Goal: Task Accomplishment & Management: Use online tool/utility

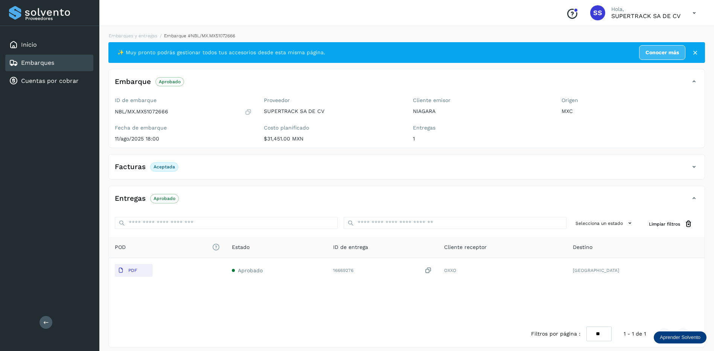
click at [137, 39] on li "Embarques y entregas" at bounding box center [130, 35] width 53 height 7
click at [137, 38] on link "Embarques y entregas" at bounding box center [133, 35] width 49 height 5
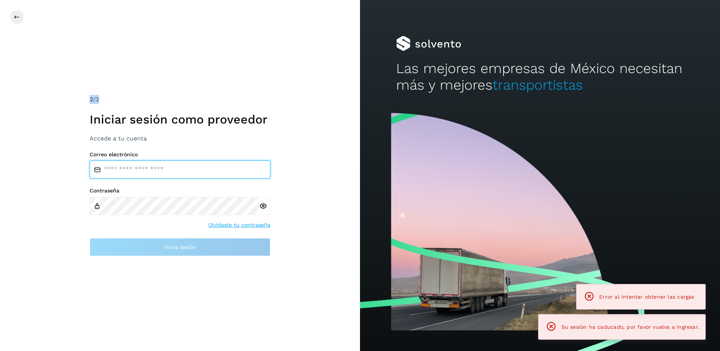
type input "**********"
drag, startPoint x: 166, startPoint y: 63, endPoint x: 105, endPoint y: 58, distance: 61.2
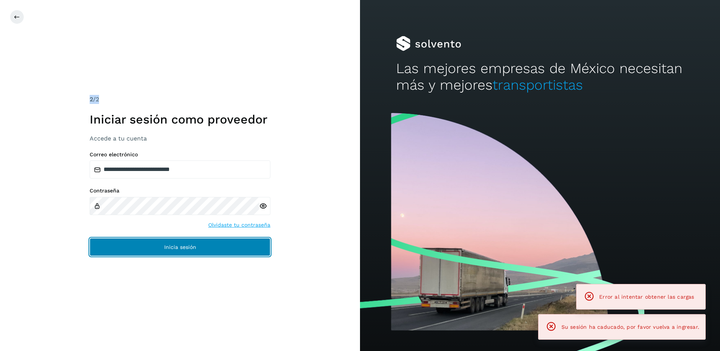
click at [164, 255] on button "Inicia sesión" at bounding box center [180, 247] width 181 height 18
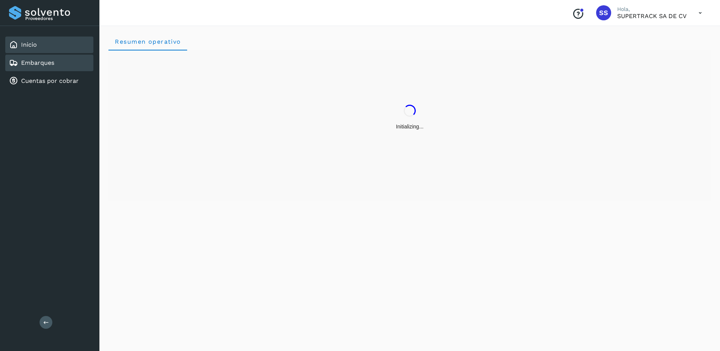
click at [59, 69] on div "Embarques" at bounding box center [49, 63] width 88 height 17
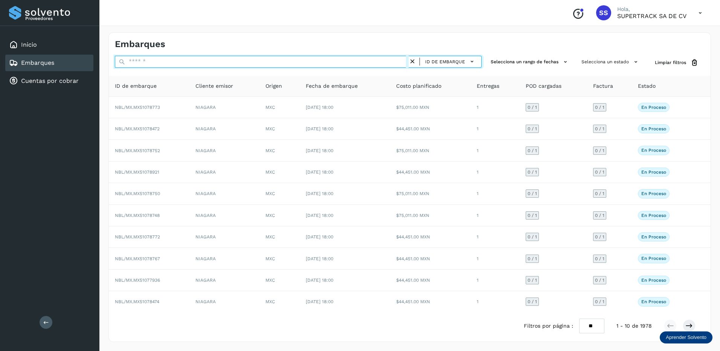
click at [145, 65] on input "text" at bounding box center [262, 62] width 294 height 12
paste input "********"
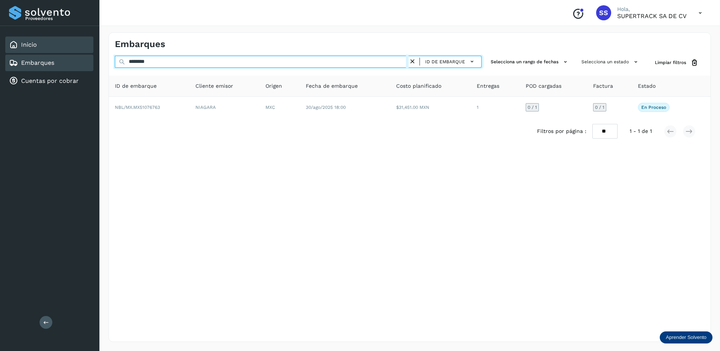
drag, startPoint x: 152, startPoint y: 61, endPoint x: 32, endPoint y: 41, distance: 122.4
click at [32, 41] on div "Proveedores Inicio Embarques Cuentas por cobrar Salir Conoce nuestros beneficio…" at bounding box center [360, 175] width 720 height 351
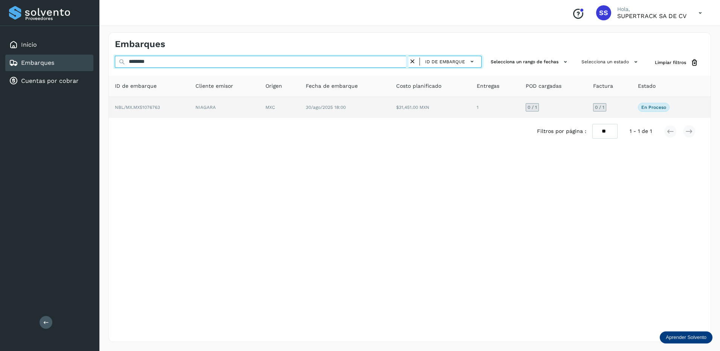
paste input "text"
type input "********"
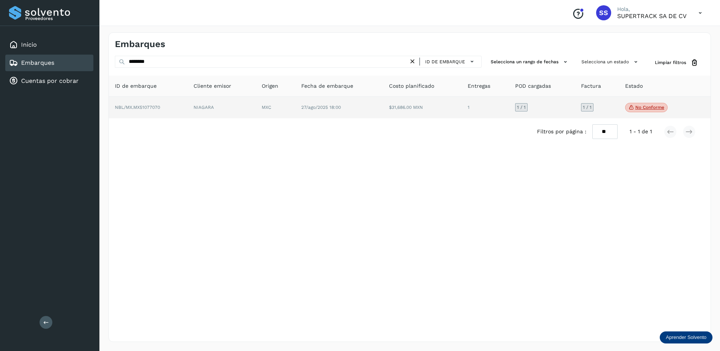
click at [333, 112] on td "27/ago/2025 18:00" at bounding box center [339, 108] width 88 height 22
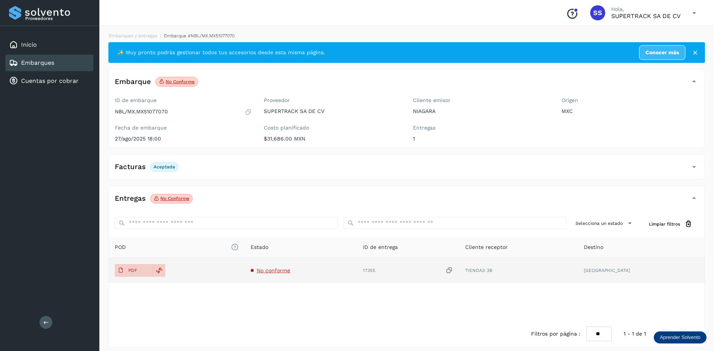
click at [280, 273] on span "No conforme" at bounding box center [274, 270] width 34 height 6
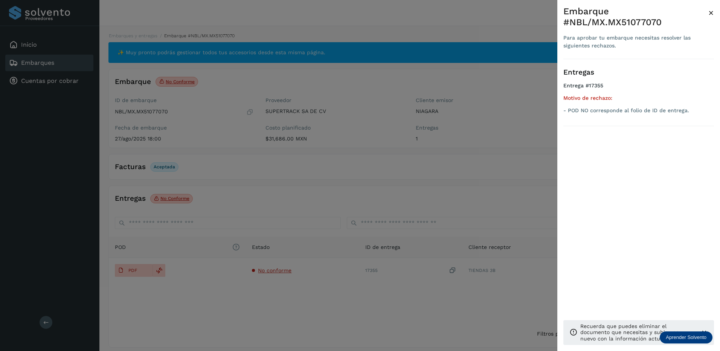
click at [378, 187] on div at bounding box center [360, 175] width 720 height 351
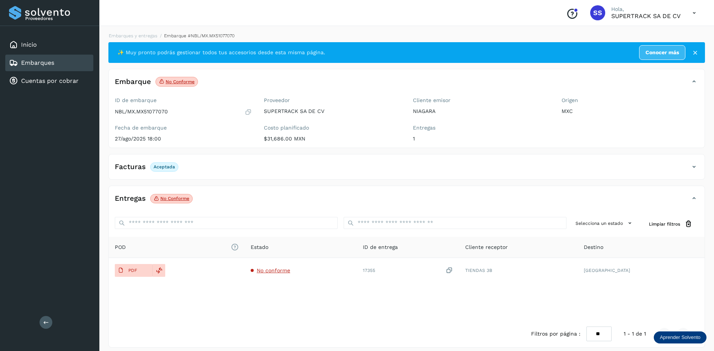
click at [128, 38] on li "Embarques y entregas" at bounding box center [130, 35] width 53 height 7
click at [137, 34] on link "Embarques y entregas" at bounding box center [133, 35] width 49 height 5
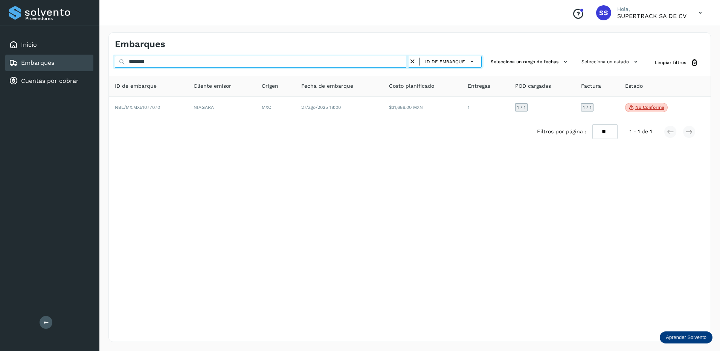
drag, startPoint x: 160, startPoint y: 57, endPoint x: 86, endPoint y: 56, distance: 73.4
click at [86, 56] on div "Proveedores Inicio Embarques Cuentas por cobrar Salir Conoce nuestros beneficio…" at bounding box center [360, 175] width 720 height 351
paste input "**"
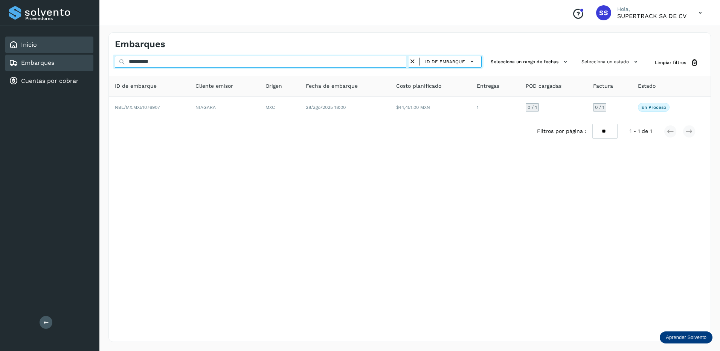
drag, startPoint x: 166, startPoint y: 59, endPoint x: 55, endPoint y: 50, distance: 111.4
click at [55, 50] on div "**********" at bounding box center [360, 175] width 720 height 351
paste input "text"
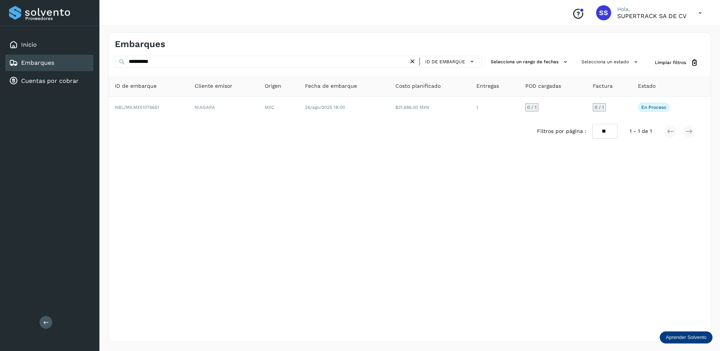
click at [308, 174] on div "**********" at bounding box center [409, 186] width 602 height 309
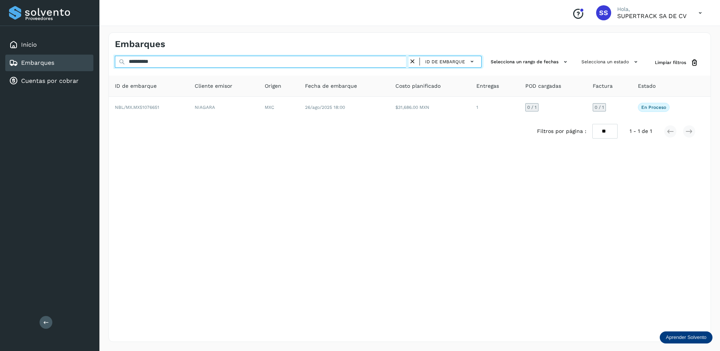
drag, startPoint x: 168, startPoint y: 62, endPoint x: 94, endPoint y: 62, distance: 74.2
click at [96, 64] on div "**********" at bounding box center [360, 175] width 720 height 351
paste input "text"
type input "**********"
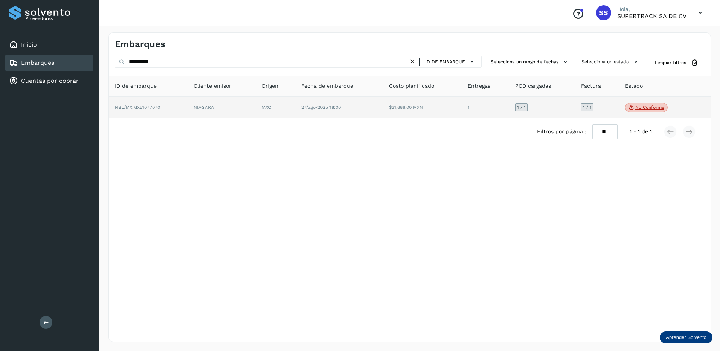
click at [305, 107] on span "27/ago/2025 18:00" at bounding box center [321, 107] width 40 height 5
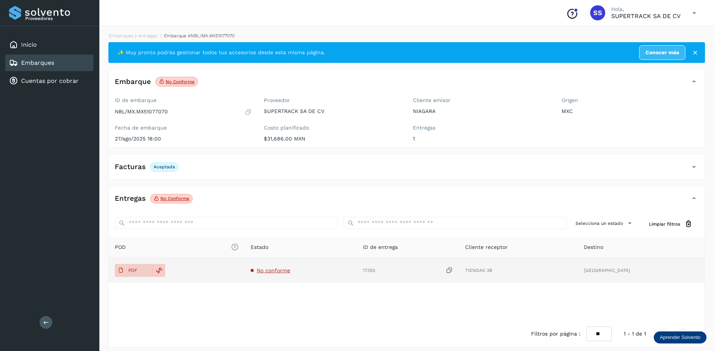
click at [290, 270] on span "No conforme" at bounding box center [274, 270] width 34 height 6
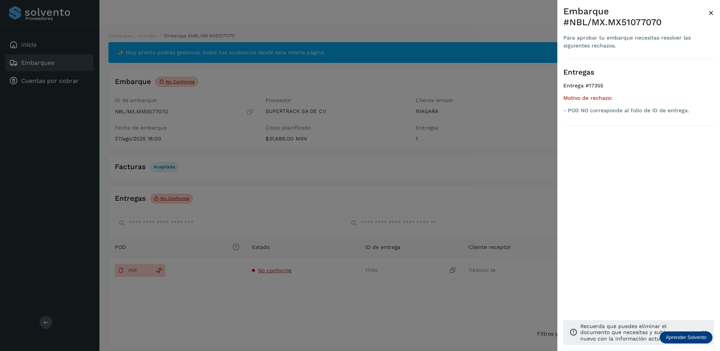
click at [358, 186] on div at bounding box center [360, 175] width 720 height 351
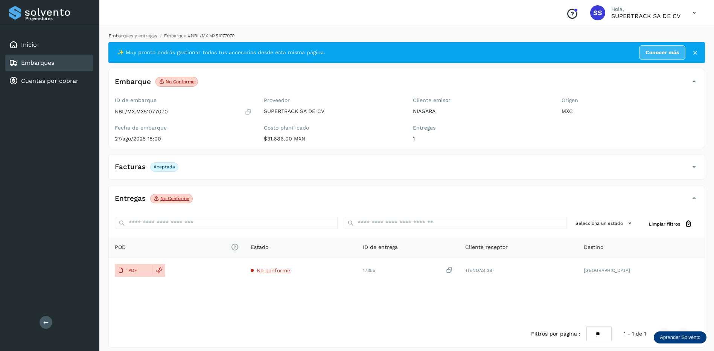
click at [131, 34] on link "Embarques y entregas" at bounding box center [133, 35] width 49 height 5
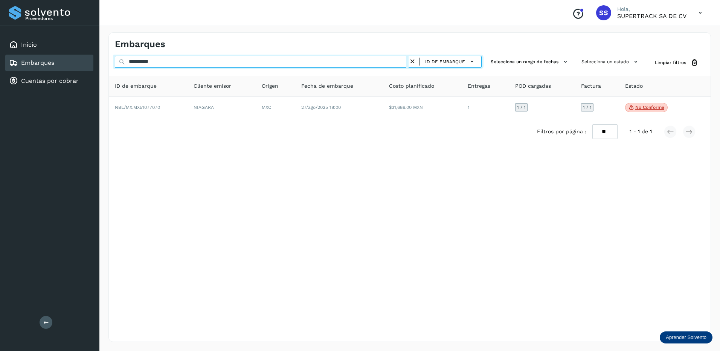
drag, startPoint x: 166, startPoint y: 63, endPoint x: 97, endPoint y: 63, distance: 69.3
click at [97, 63] on div "**********" at bounding box center [360, 175] width 720 height 351
paste input "text"
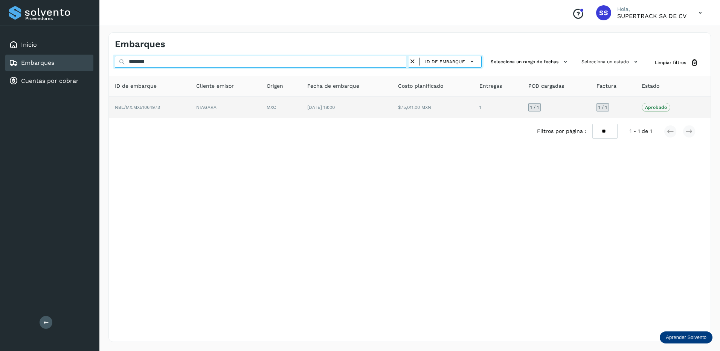
type input "********"
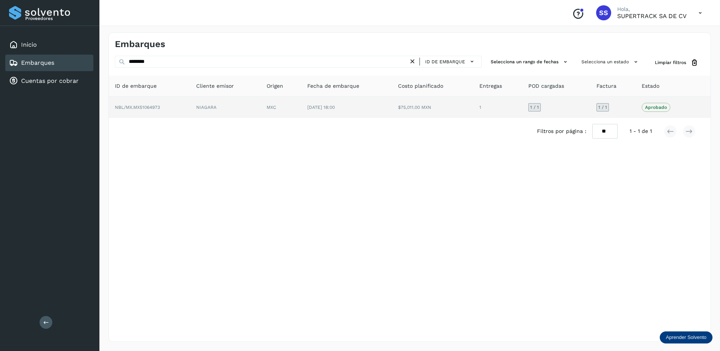
click at [215, 108] on td "NIAGARA" at bounding box center [225, 107] width 70 height 21
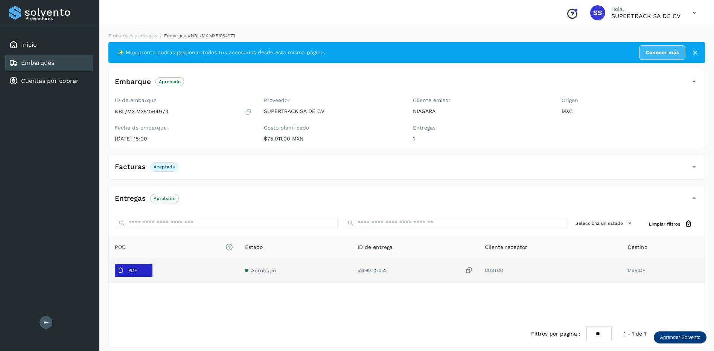
click at [139, 266] on span "PDF" at bounding box center [127, 270] width 25 height 12
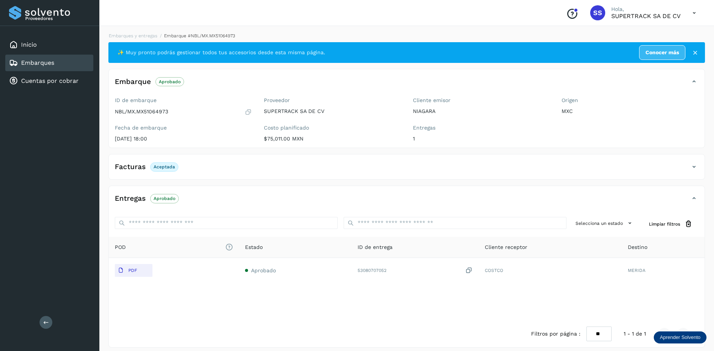
click at [143, 31] on div "Embarques y entregas Embarque #NBL/MX.MX51064973 ✨ Muy pronto podrás gestionar …" at bounding box center [406, 189] width 615 height 333
click at [145, 36] on link "Embarques y entregas" at bounding box center [133, 35] width 49 height 5
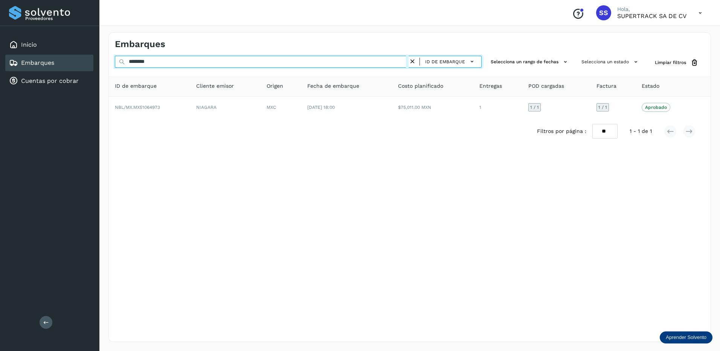
drag, startPoint x: 155, startPoint y: 62, endPoint x: 86, endPoint y: 64, distance: 69.3
click at [86, 64] on div "Proveedores Inicio Embarques Cuentas por cobrar Salir Conoce nuestros beneficio…" at bounding box center [360, 175] width 720 height 351
paste input "********"
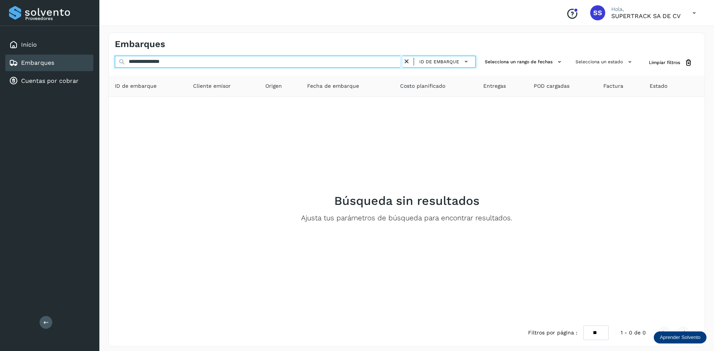
click at [146, 61] on input "**********" at bounding box center [259, 62] width 288 height 12
click at [148, 62] on input "**********" at bounding box center [259, 62] width 288 height 12
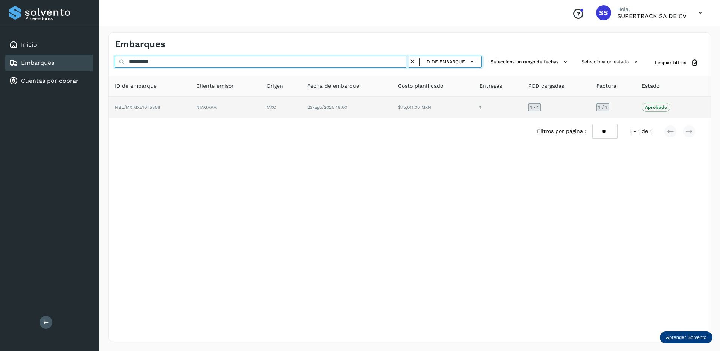
type input "**********"
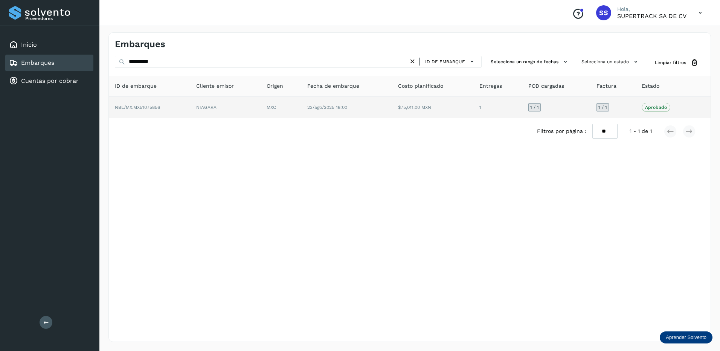
click at [345, 108] on span "23/ago/2025 18:00" at bounding box center [327, 107] width 40 height 5
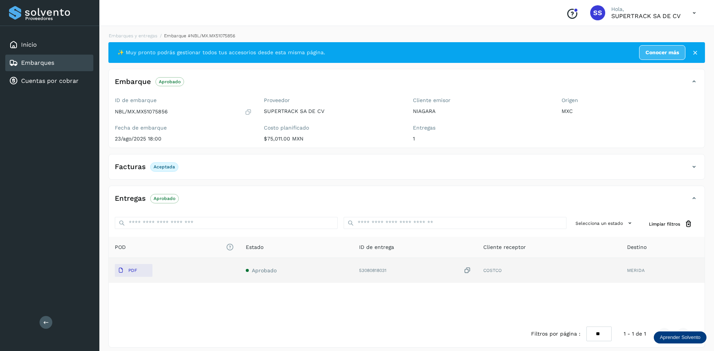
click at [136, 262] on td "PDF" at bounding box center [174, 270] width 131 height 25
click at [132, 268] on p "PDF" at bounding box center [132, 270] width 9 height 5
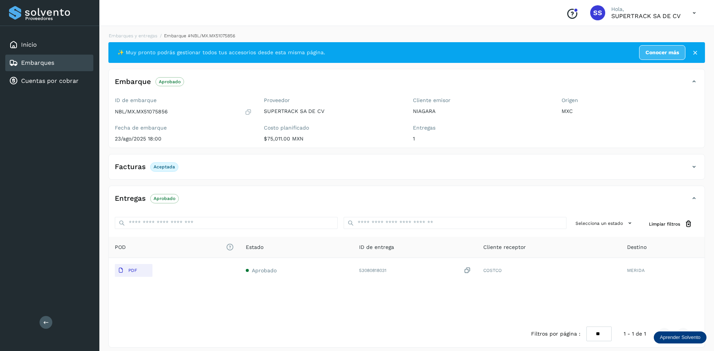
click at [143, 32] on div "Embarques y entregas Embarque #NBL/MX.MX51075856 ✨ Muy pronto podrás gestionar …" at bounding box center [406, 189] width 615 height 333
click at [154, 37] on link "Embarques y entregas" at bounding box center [133, 35] width 49 height 5
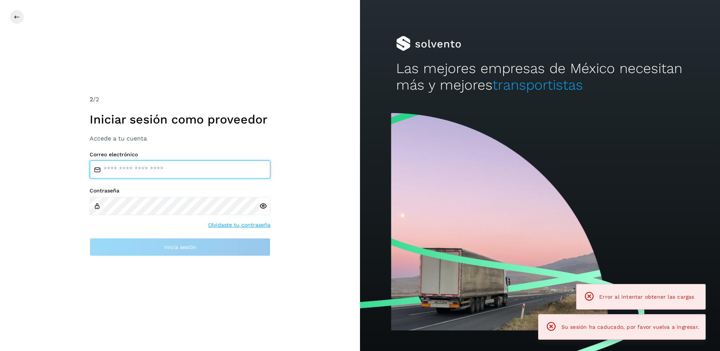
type input "**********"
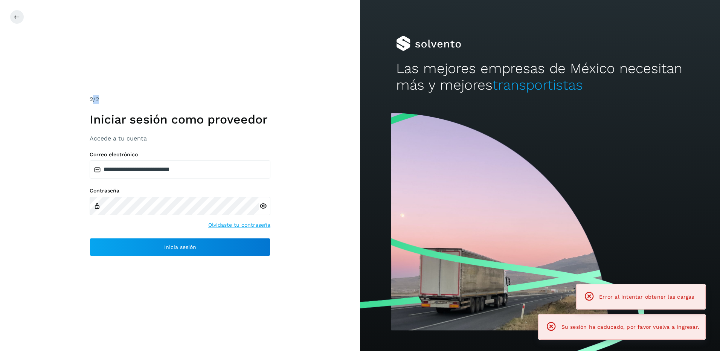
drag, startPoint x: 165, startPoint y: 64, endPoint x: 93, endPoint y: 68, distance: 72.0
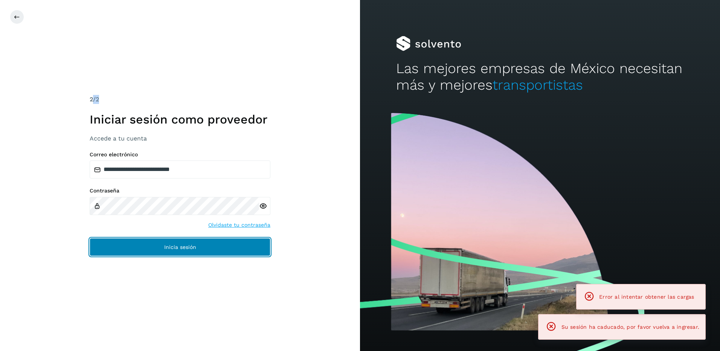
click at [210, 248] on button "Inicia sesión" at bounding box center [180, 247] width 181 height 18
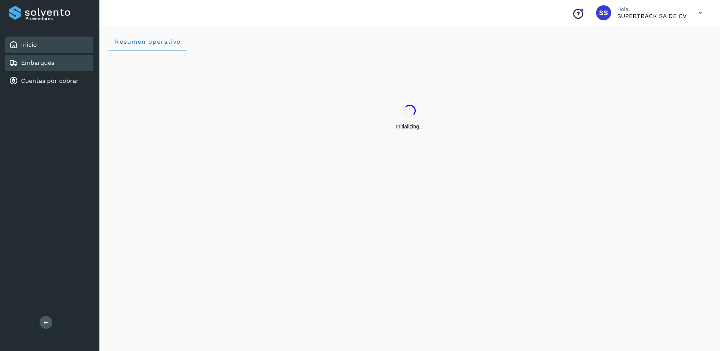
click at [56, 68] on div "Embarques" at bounding box center [49, 63] width 88 height 17
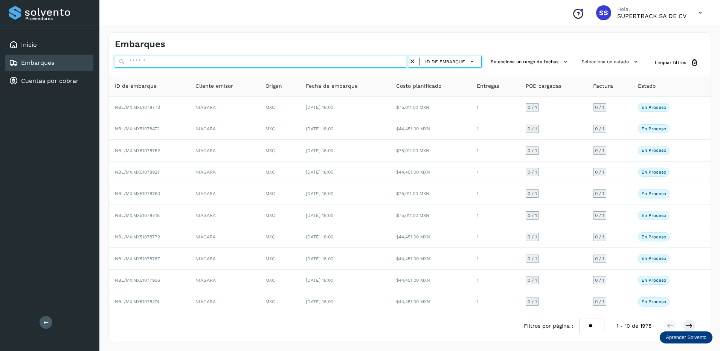
click at [154, 59] on input "text" at bounding box center [262, 62] width 294 height 12
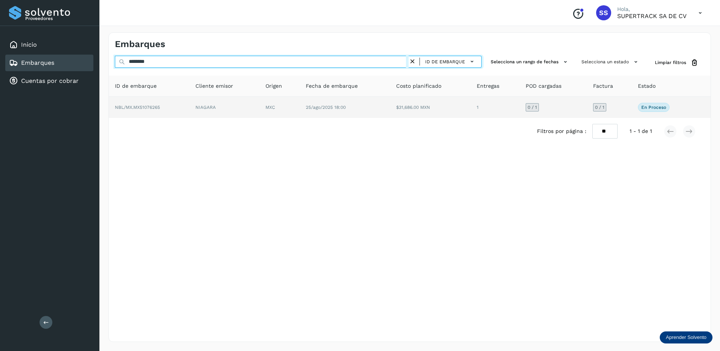
type input "********"
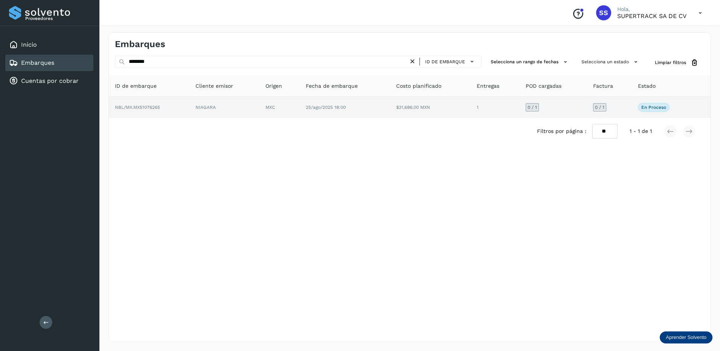
click at [302, 110] on td "25/ago/2025 18:00" at bounding box center [345, 107] width 90 height 21
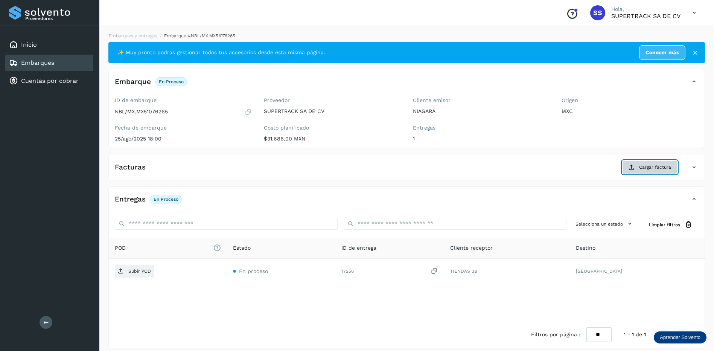
click at [649, 167] on span "Cargar factura" at bounding box center [655, 167] width 32 height 7
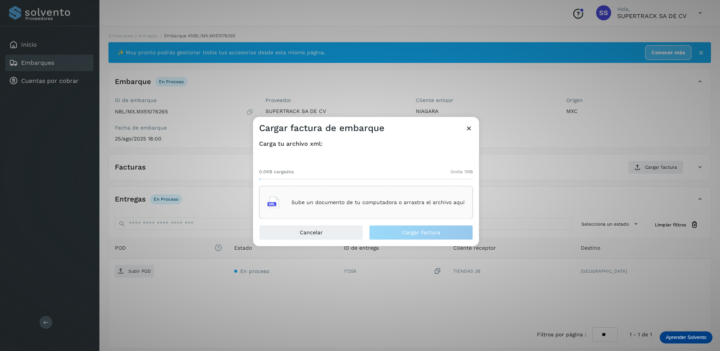
click at [325, 203] on p "Sube un documento de tu computadora o arrastra el archivo aquí" at bounding box center [377, 202] width 173 height 6
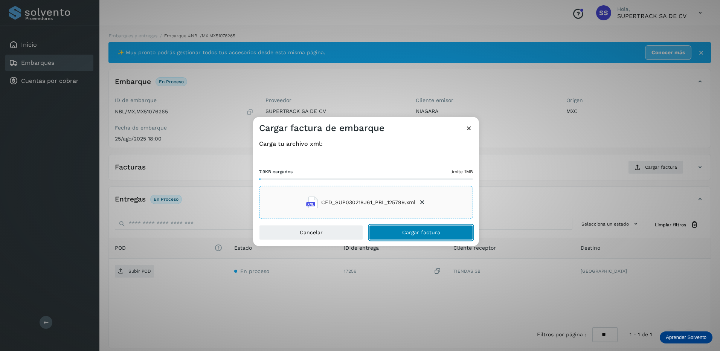
click at [444, 232] on button "Cargar factura" at bounding box center [421, 232] width 104 height 15
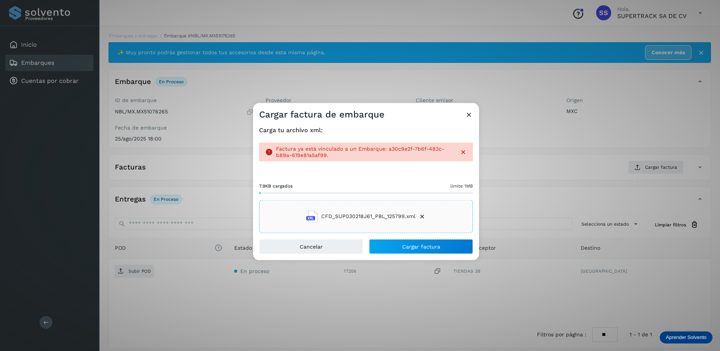
click at [464, 154] on icon at bounding box center [463, 152] width 8 height 8
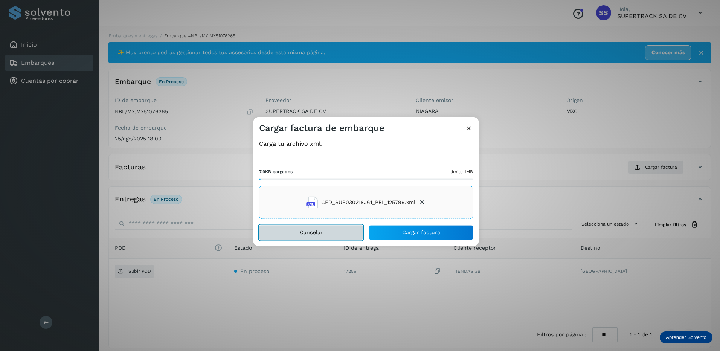
click at [305, 226] on button "Cancelar" at bounding box center [311, 232] width 104 height 15
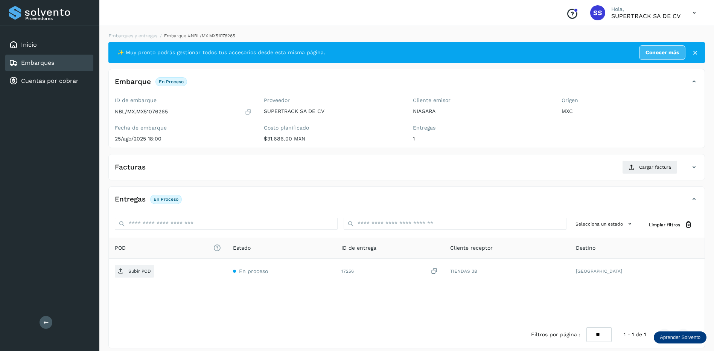
click at [314, 164] on div "Facturas Cargar factura" at bounding box center [399, 167] width 581 height 14
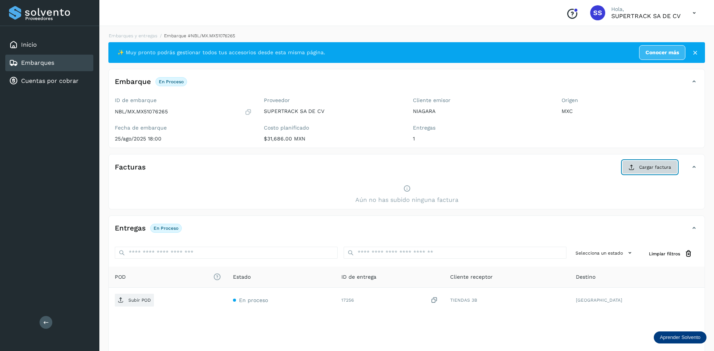
click at [633, 167] on icon at bounding box center [632, 167] width 6 height 6
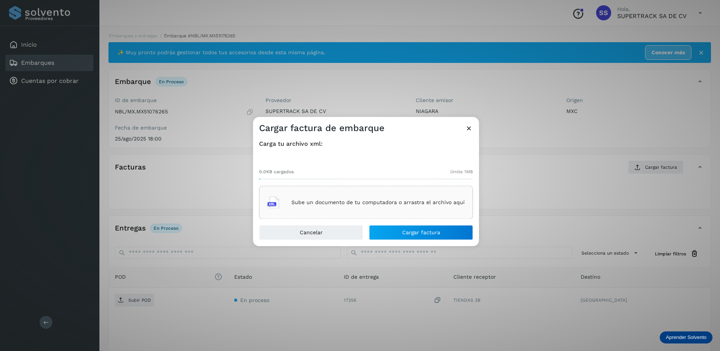
click at [473, 128] on icon at bounding box center [469, 128] width 8 height 8
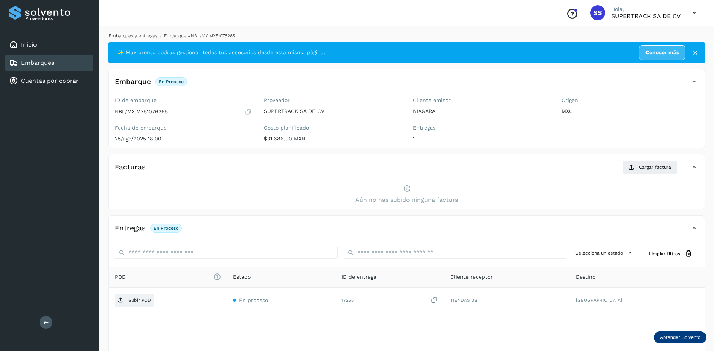
click at [133, 37] on link "Embarques y entregas" at bounding box center [133, 35] width 49 height 5
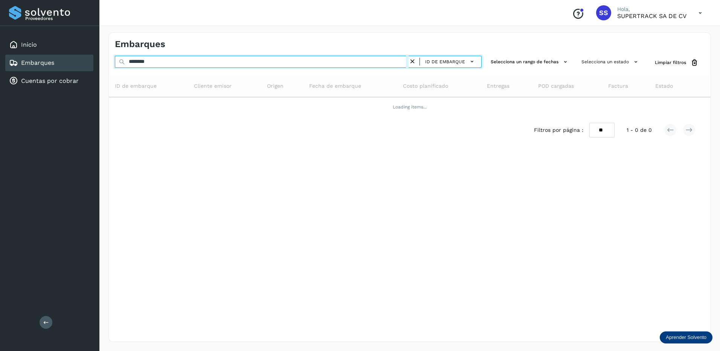
drag, startPoint x: 164, startPoint y: 61, endPoint x: 83, endPoint y: 59, distance: 81.3
click at [83, 59] on div "Proveedores Inicio Embarques Cuentas por cobrar Salir Conoce nuestros beneficio…" at bounding box center [360, 175] width 720 height 351
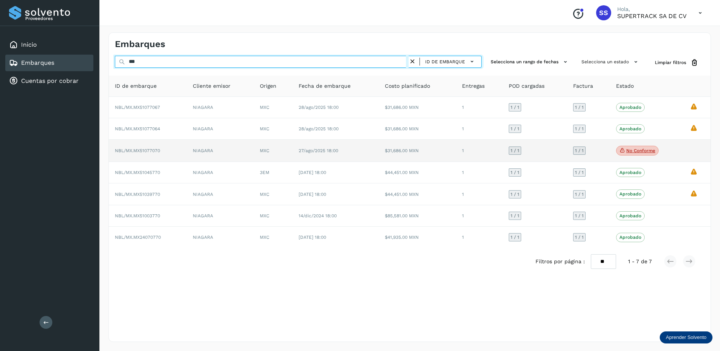
type input "***"
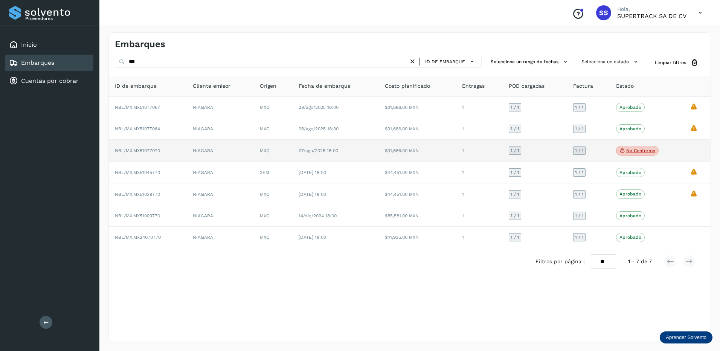
click at [261, 161] on td "MXC" at bounding box center [273, 151] width 38 height 22
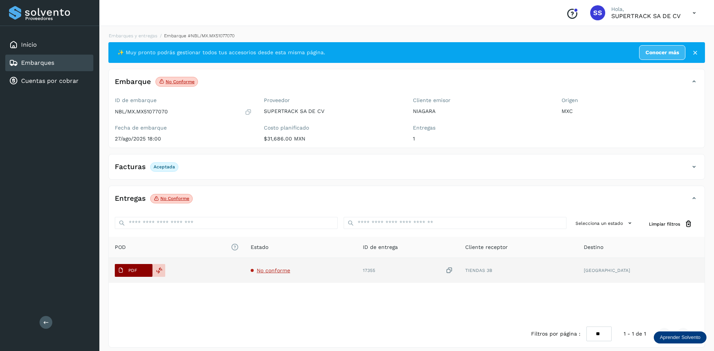
click at [139, 269] on span "PDF" at bounding box center [127, 270] width 25 height 12
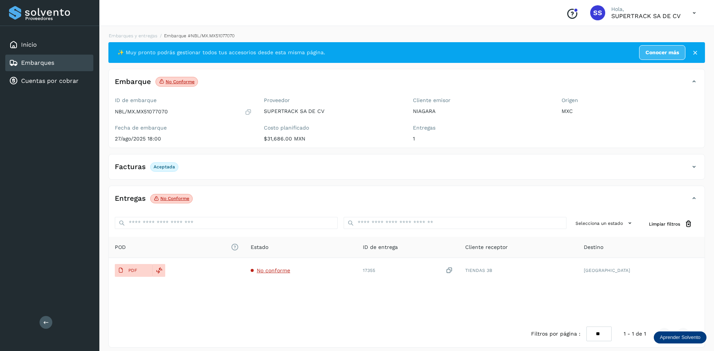
click at [401, 149] on div "✨ Muy pronto podrás gestionar todos tus accesorios desde esta misma página. Con…" at bounding box center [406, 194] width 597 height 305
click at [349, 167] on div "Facturas Aceptada" at bounding box center [399, 166] width 581 height 13
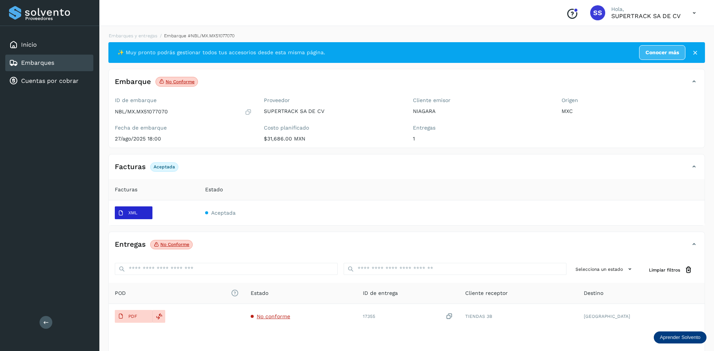
drag, startPoint x: 143, startPoint y: 213, endPoint x: 130, endPoint y: 211, distance: 13.4
click at [130, 211] on p "XML" at bounding box center [132, 212] width 9 height 5
click at [316, 187] on div "Estado" at bounding box center [452, 190] width 494 height 8
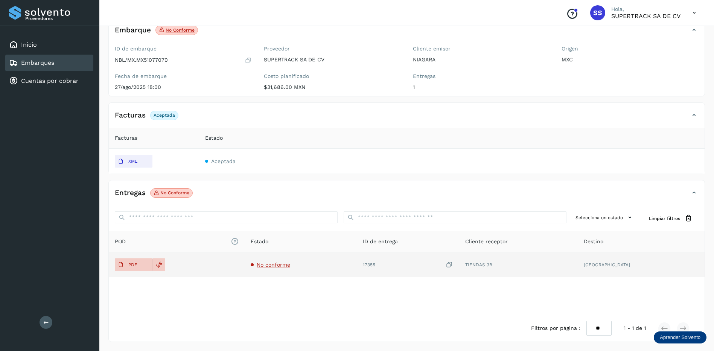
drag, startPoint x: 160, startPoint y: 265, endPoint x: 154, endPoint y: 271, distance: 8.8
click at [154, 271] on td "PDF" at bounding box center [177, 264] width 136 height 25
click at [162, 267] on icon at bounding box center [159, 264] width 7 height 7
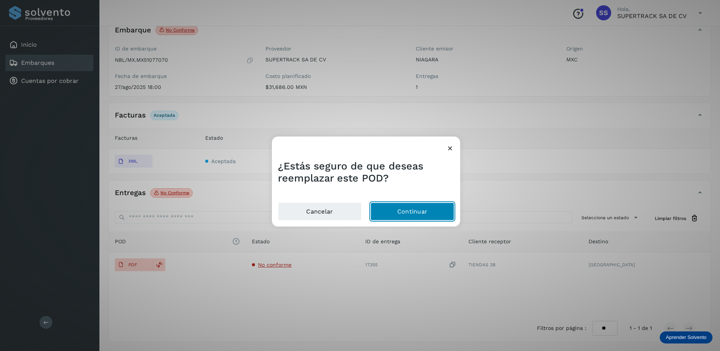
click at [412, 211] on button "Continuar" at bounding box center [412, 211] width 84 height 18
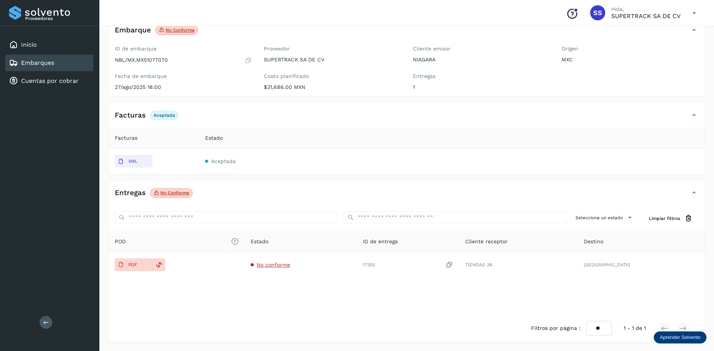
drag, startPoint x: 140, startPoint y: 162, endPoint x: 182, endPoint y: 140, distance: 47.3
drag, startPoint x: 182, startPoint y: 140, endPoint x: 229, endPoint y: 99, distance: 61.9
click at [229, 99] on div "✨ Muy pronto podrás gestionar todos tus accesorios desde esta misma página. Con…" at bounding box center [406, 166] width 597 height 351
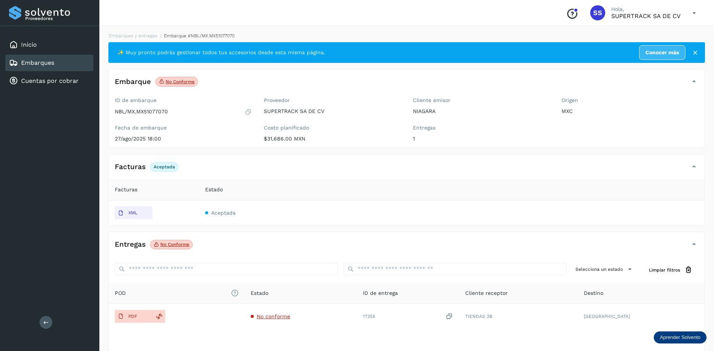
click at [233, 212] on span "Aceptada" at bounding box center [223, 213] width 24 height 6
click at [237, 212] on td "Aceptada" at bounding box center [452, 212] width 506 height 25
click at [651, 173] on div "Facturas Aceptada" at bounding box center [399, 166] width 581 height 13
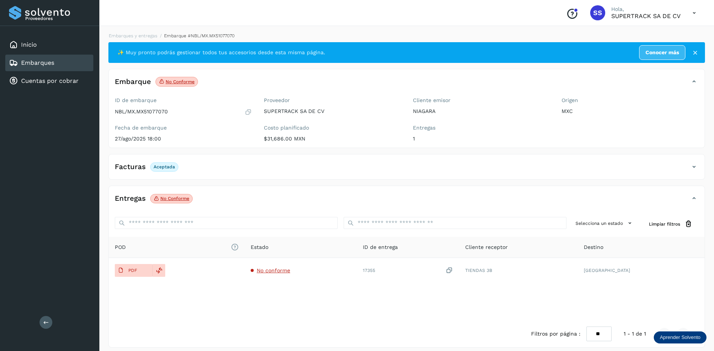
click at [697, 168] on icon at bounding box center [694, 166] width 9 height 9
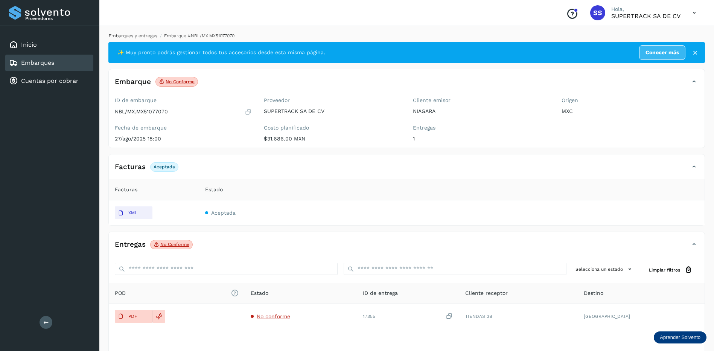
click at [138, 37] on link "Embarques y entregas" at bounding box center [133, 35] width 49 height 5
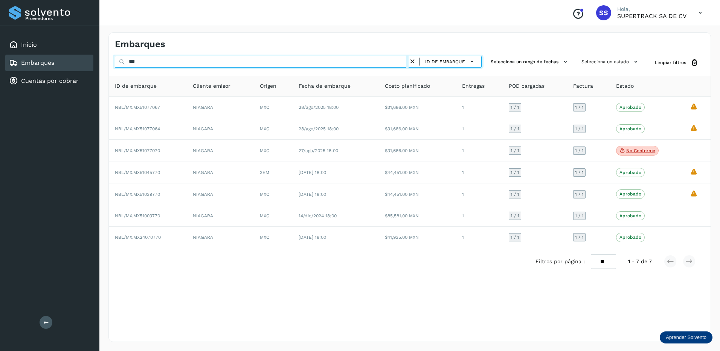
drag, startPoint x: 167, startPoint y: 63, endPoint x: 98, endPoint y: 65, distance: 68.9
click at [98, 65] on div "Proveedores Inicio Embarques Cuentas por cobrar Salir Conoce nuestros beneficio…" at bounding box center [360, 175] width 720 height 351
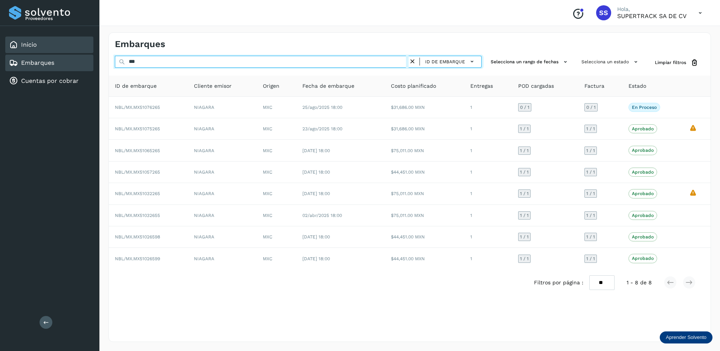
drag, startPoint x: 159, startPoint y: 61, endPoint x: 29, endPoint y: 41, distance: 131.5
click at [29, 41] on div "Proveedores Inicio Embarques Cuentas por cobrar Salir Conoce nuestros beneficio…" at bounding box center [360, 175] width 720 height 351
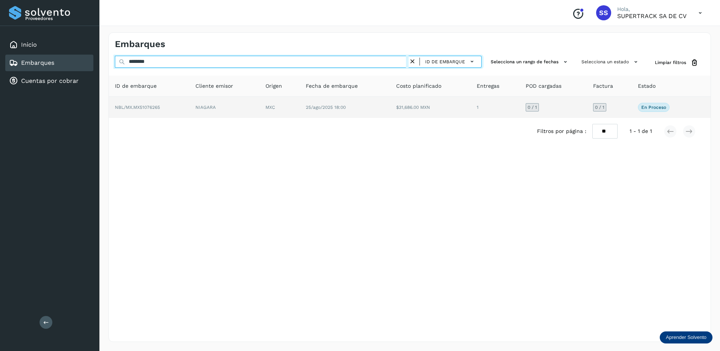
type input "********"
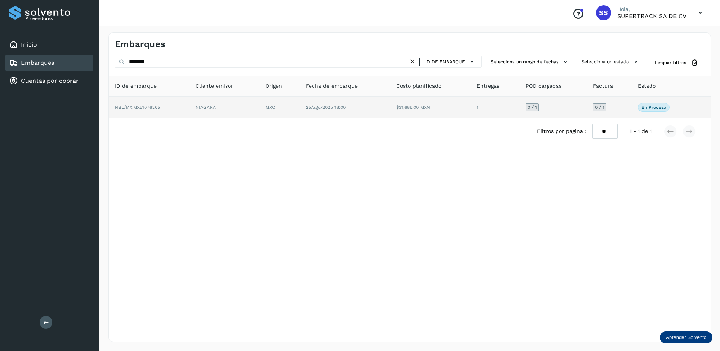
click at [259, 116] on td "NIAGARA" at bounding box center [224, 107] width 70 height 21
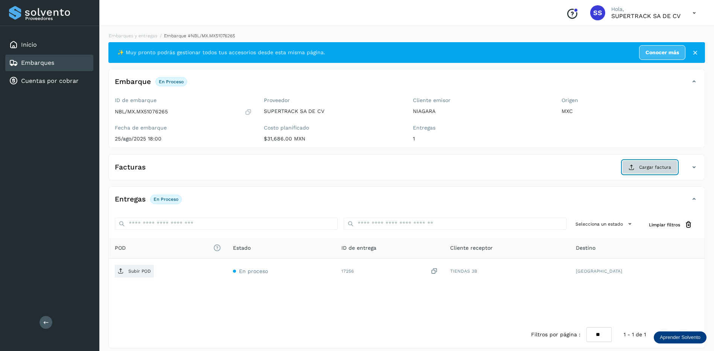
click at [643, 168] on span "Cargar factura" at bounding box center [655, 167] width 32 height 7
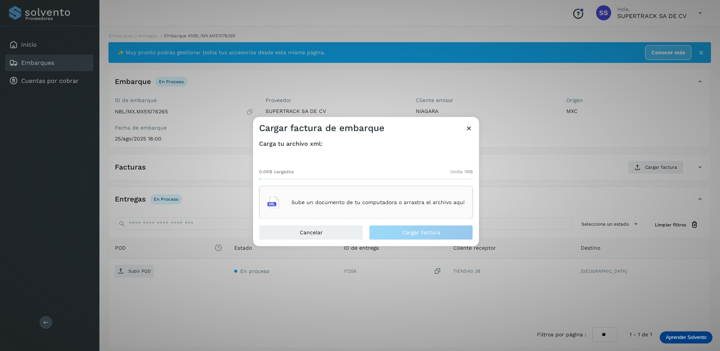
click at [323, 198] on div "Sube un documento de tu computadora o arrastra el archivo aquí" at bounding box center [365, 202] width 197 height 20
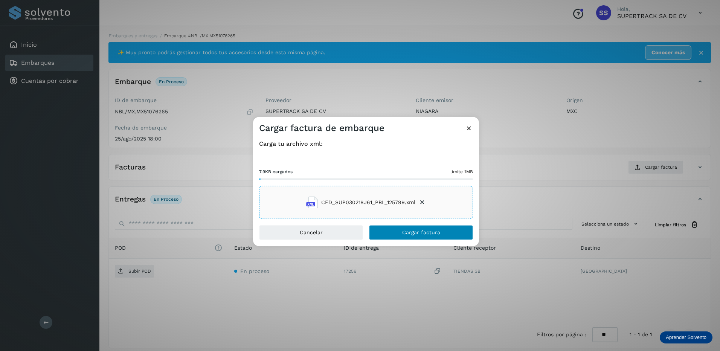
click at [421, 225] on div "Cargar factura de embarque Carga tu archivo xml: 7.9KB cargados límite 1MB CFD_…" at bounding box center [366, 181] width 226 height 129
drag, startPoint x: 421, startPoint y: 225, endPoint x: 419, endPoint y: 231, distance: 6.3
click at [419, 231] on span "Cargar factura" at bounding box center [421, 232] width 38 height 5
click at [396, 249] on div "Cargar factura de embarque Carga tu archivo xml: 7.9KB cargados límite 1MB CFD_…" at bounding box center [360, 175] width 720 height 351
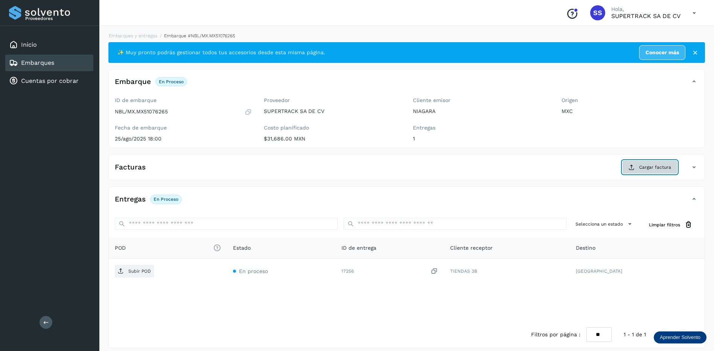
click at [645, 166] on span "Cargar factura" at bounding box center [655, 167] width 32 height 7
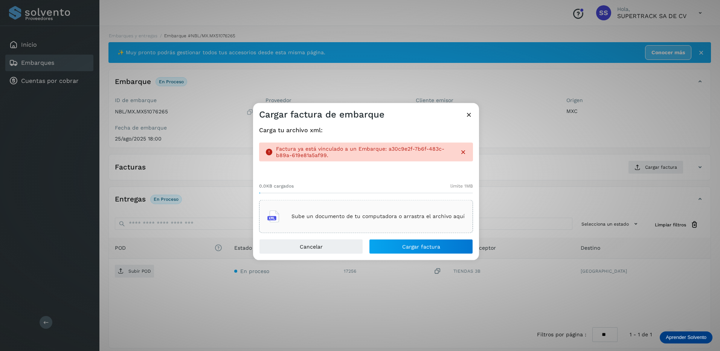
click at [463, 151] on icon at bounding box center [463, 152] width 8 height 8
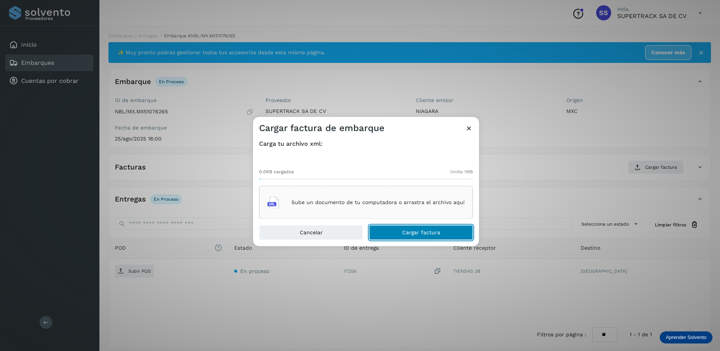
click at [420, 232] on span "Cargar factura" at bounding box center [421, 232] width 38 height 5
click at [364, 209] on div "Sube un documento de tu computadora o arrastra el archivo aquí" at bounding box center [365, 201] width 197 height 20
click at [430, 238] on button "Cargar factura" at bounding box center [421, 232] width 104 height 15
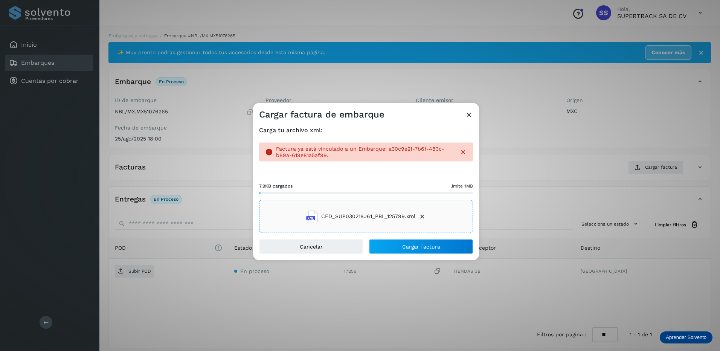
drag, startPoint x: 469, startPoint y: 185, endPoint x: 462, endPoint y: 190, distance: 8.5
click at [468, 186] on span "límite 1MB" at bounding box center [461, 185] width 23 height 7
click at [310, 245] on span "Cancelar" at bounding box center [311, 246] width 23 height 5
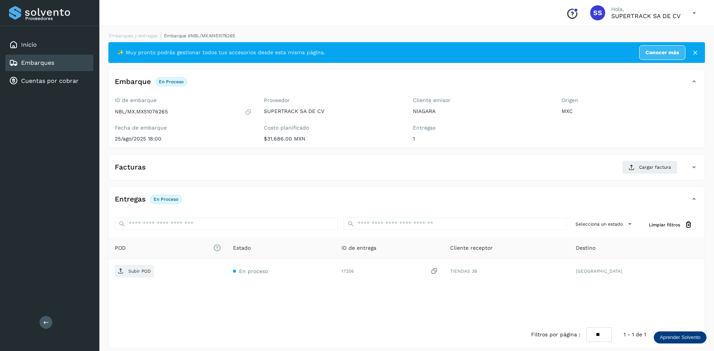
click at [135, 40] on div "Embarques y entregas Embarque #NBL/MX.MX51076265 ✨ Muy pronto podrás gestionar …" at bounding box center [406, 190] width 597 height 316
drag, startPoint x: 139, startPoint y: 40, endPoint x: 142, endPoint y: 36, distance: 5.1
click at [139, 40] on div "Embarques y entregas Embarque #NBL/MX.MX51076265 ✨ Muy pronto podrás gestionar …" at bounding box center [406, 190] width 597 height 316
click at [142, 36] on link "Embarques y entregas" at bounding box center [133, 35] width 49 height 5
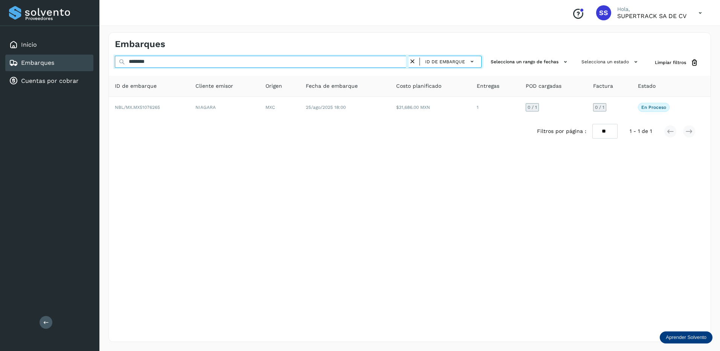
drag, startPoint x: 165, startPoint y: 62, endPoint x: 105, endPoint y: 63, distance: 59.9
click at [105, 63] on div "Embarques ******** ID de embarque Selecciona un rango de fechas Selecciona un e…" at bounding box center [409, 187] width 620 height 328
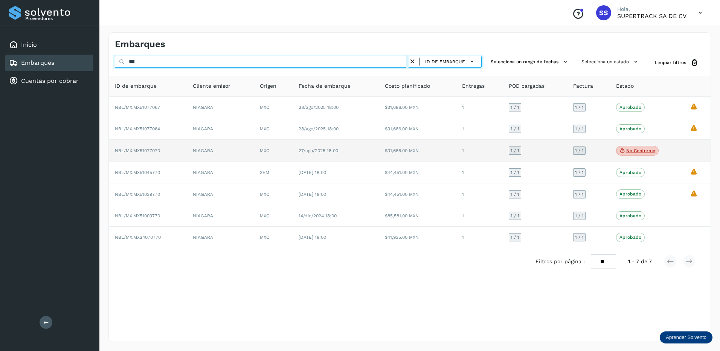
type input "***"
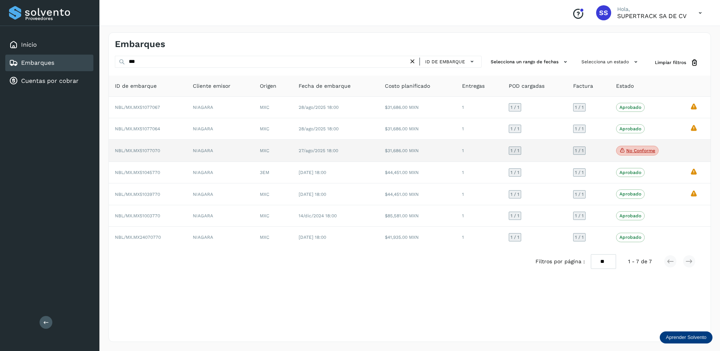
click at [182, 148] on td "NBL/MX.MX51077070" at bounding box center [148, 151] width 78 height 22
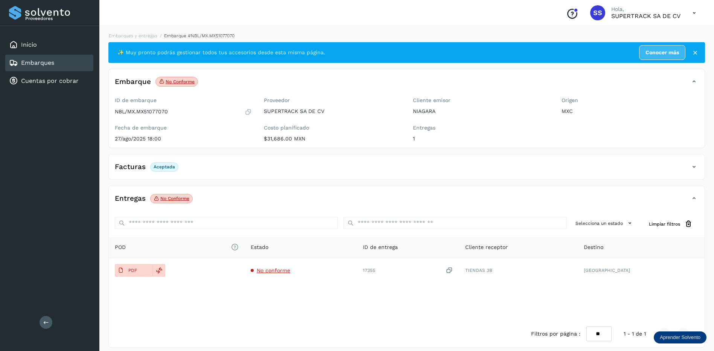
click at [191, 168] on div "Facturas Aceptada" at bounding box center [399, 166] width 581 height 13
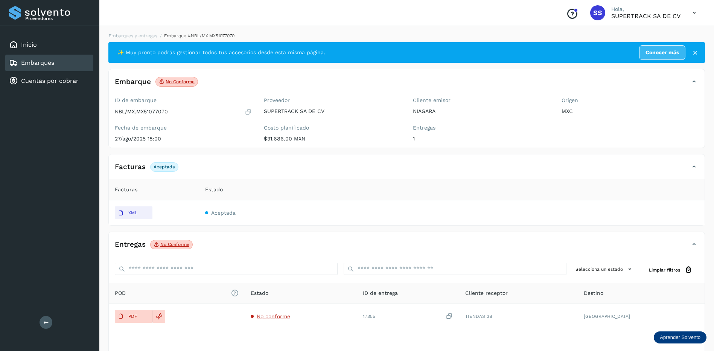
scroll to position [38, 0]
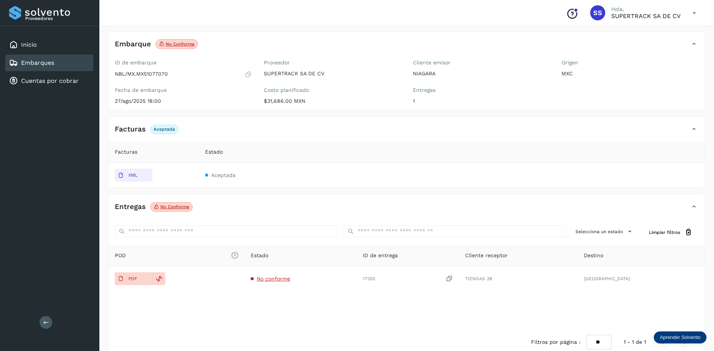
drag, startPoint x: 141, startPoint y: 178, endPoint x: 175, endPoint y: 177, distance: 33.5
click at [175, 177] on div "XML" at bounding box center [154, 175] width 78 height 13
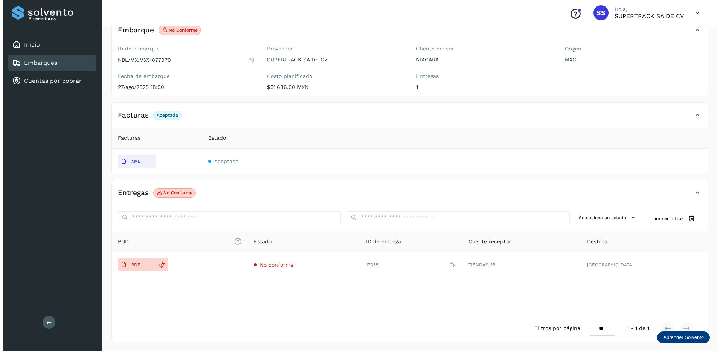
scroll to position [0, 0]
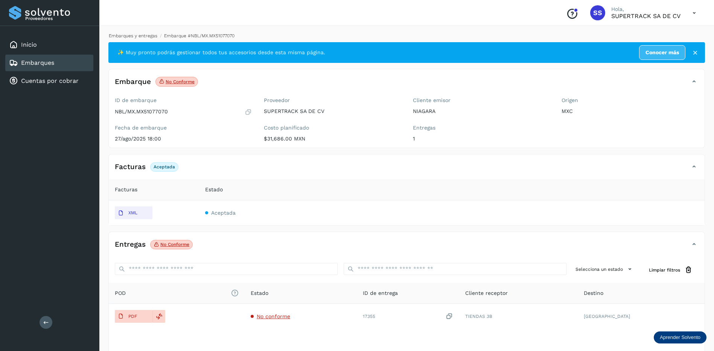
click at [133, 37] on link "Embarques y entregas" at bounding box center [133, 35] width 49 height 5
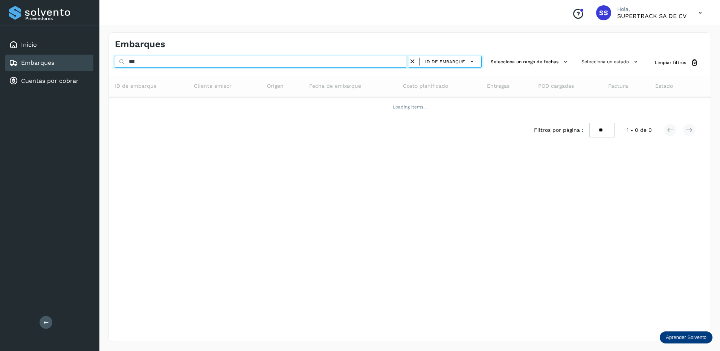
drag, startPoint x: 136, startPoint y: 62, endPoint x: 105, endPoint y: 62, distance: 30.9
click at [105, 62] on div "Embarques *** ID de embarque Selecciona un rango de fechas Selecciona un estado…" at bounding box center [409, 187] width 620 height 328
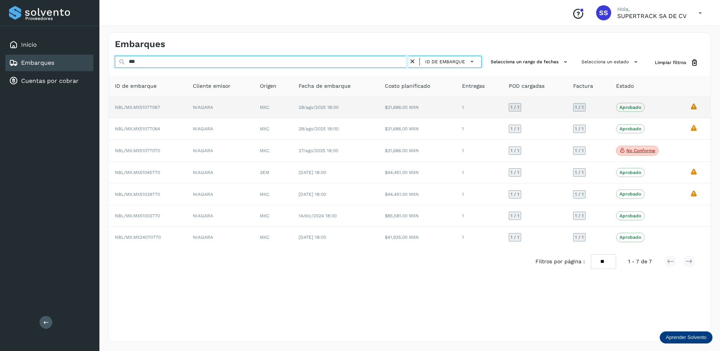
paste input "*****"
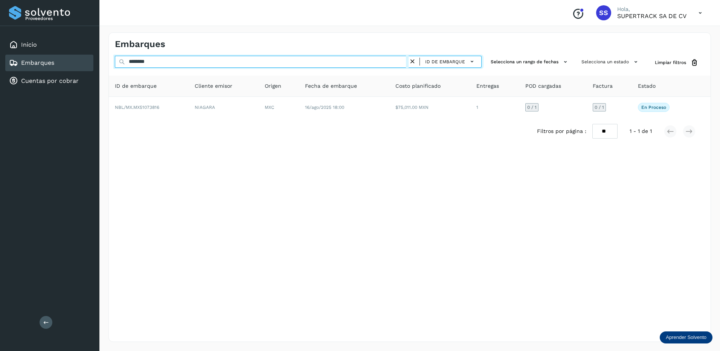
drag, startPoint x: 153, startPoint y: 59, endPoint x: 113, endPoint y: 62, distance: 40.0
click at [113, 62] on div "******** ID de embarque Selecciona un rango de fechas Selecciona un estado Limp…" at bounding box center [410, 63] width 602 height 14
paste input "text"
drag, startPoint x: 143, startPoint y: 59, endPoint x: 95, endPoint y: 61, distance: 48.6
click at [95, 61] on div "Proveedores Inicio Embarques Cuentas por cobrar Salir Conoce nuestros beneficio…" at bounding box center [360, 175] width 720 height 351
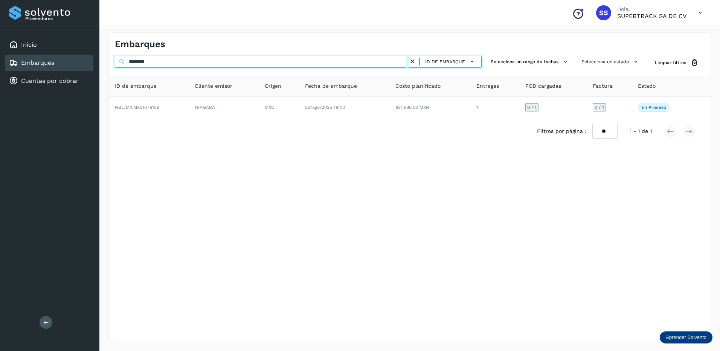
paste input "text"
drag, startPoint x: 130, startPoint y: 59, endPoint x: 67, endPoint y: 55, distance: 62.6
click at [67, 55] on div "Proveedores Inicio Embarques Cuentas por cobrar Salir Conoce nuestros beneficio…" at bounding box center [360, 175] width 720 height 351
paste input "text"
drag, startPoint x: 156, startPoint y: 62, endPoint x: 99, endPoint y: 61, distance: 56.9
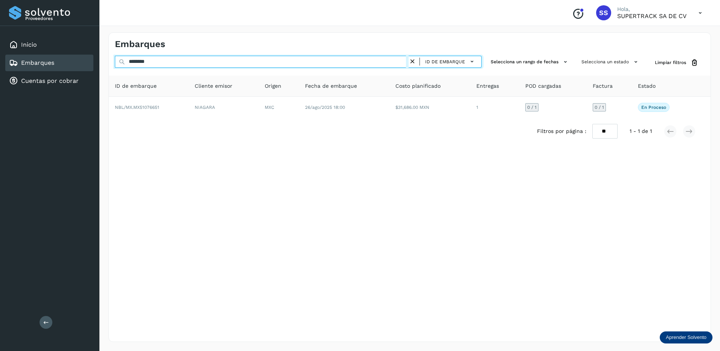
click at [99, 61] on div "Embarques ******** ID de embarque Selecciona un rango de fechas Selecciona un e…" at bounding box center [409, 187] width 620 height 328
paste input "text"
type input "********"
